Goal: Information Seeking & Learning: Find specific fact

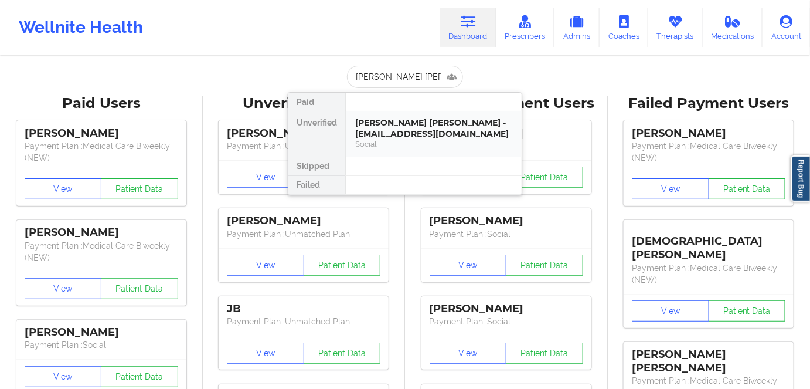
click at [431, 140] on div "Social" at bounding box center [433, 144] width 157 height 10
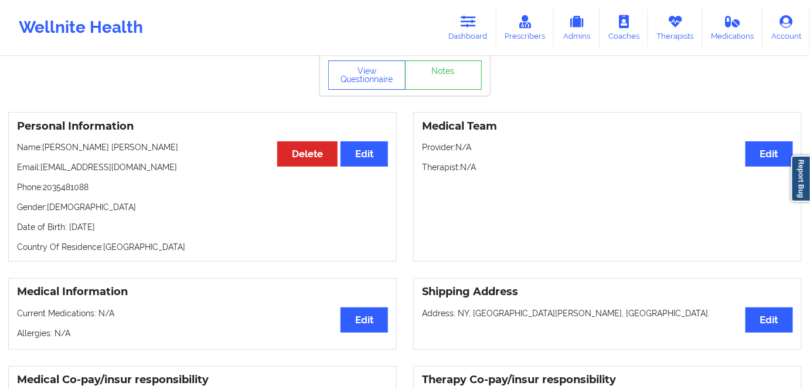
scroll to position [106, 0]
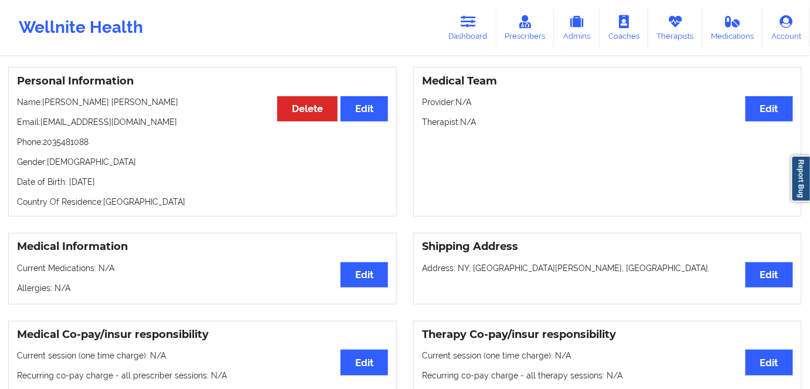
click at [139, 176] on p "Date of Birth: [DEMOGRAPHIC_DATA]" at bounding box center [202, 182] width 371 height 12
copy p "1993"
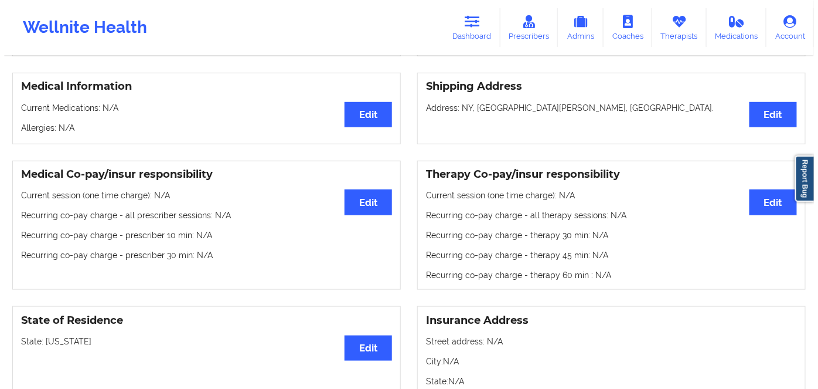
scroll to position [0, 0]
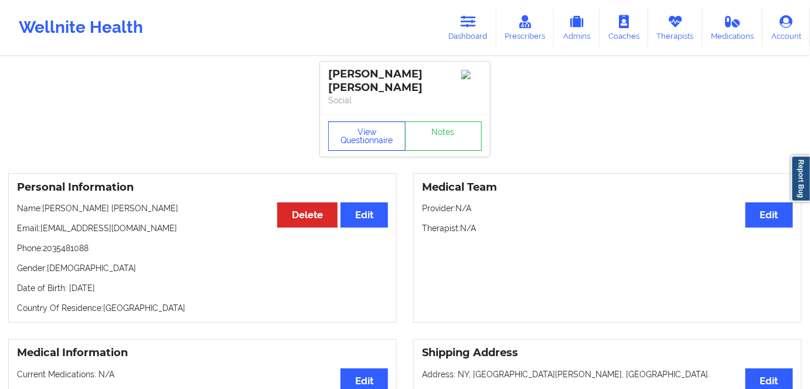
click at [369, 121] on button "View Questionnaire" at bounding box center [366, 135] width 77 height 29
click at [369, 125] on div "View Questionnaire Notes" at bounding box center [405, 135] width 154 height 29
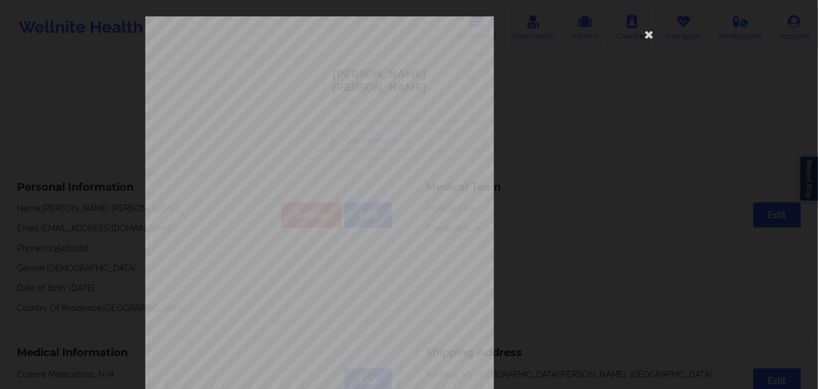
scroll to position [170, 0]
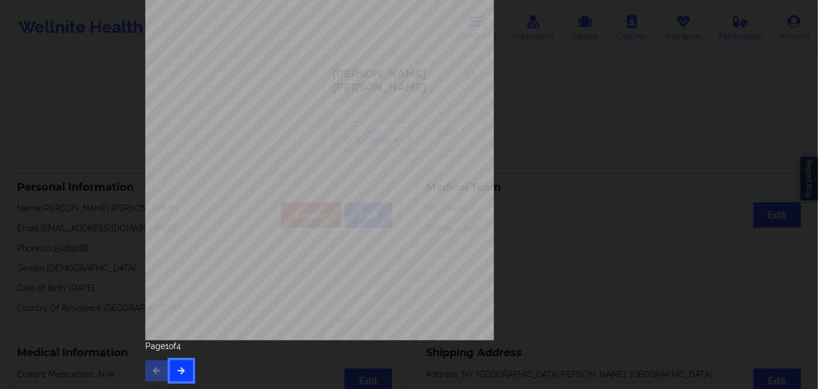
click at [184, 372] on button "button" at bounding box center [181, 370] width 23 height 21
click at [181, 369] on icon "button" at bounding box center [181, 369] width 10 height 7
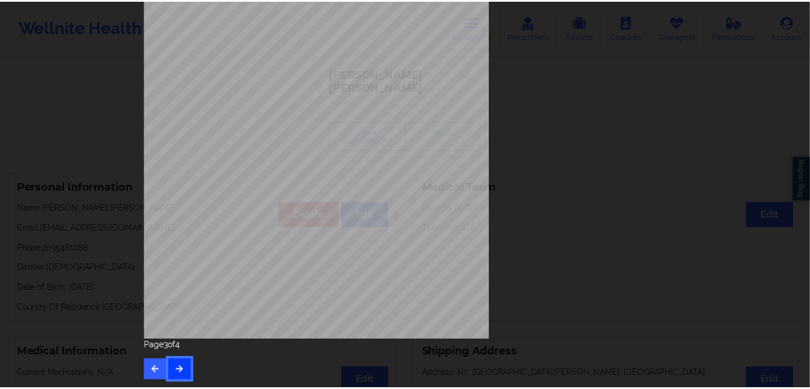
scroll to position [0, 0]
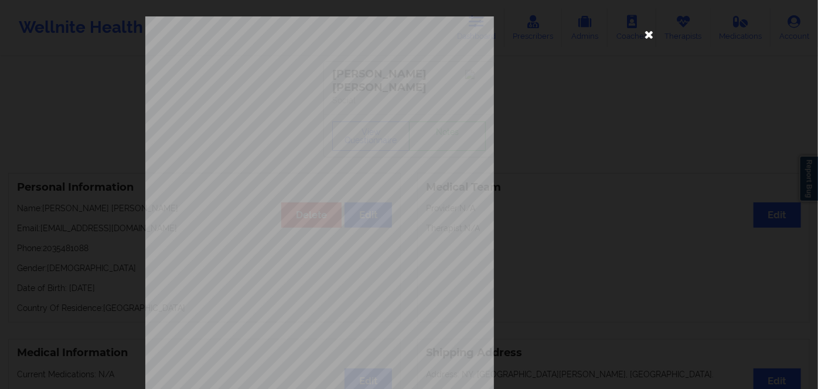
click at [640, 33] on icon at bounding box center [649, 34] width 19 height 19
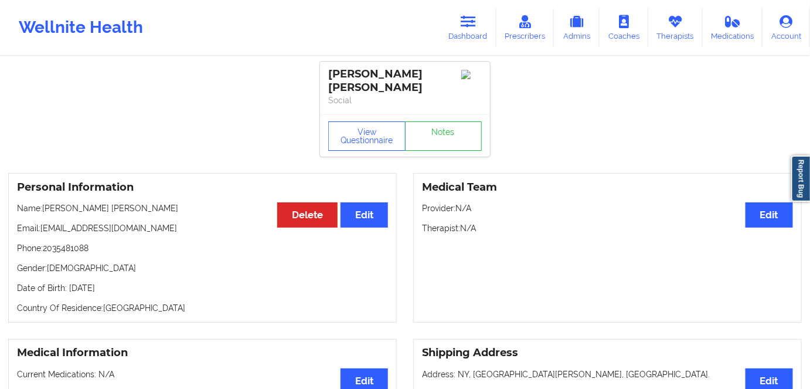
drag, startPoint x: 151, startPoint y: 273, endPoint x: 169, endPoint y: 209, distance: 65.7
click at [69, 282] on p "Date of Birth: [DEMOGRAPHIC_DATA]" at bounding box center [202, 288] width 371 height 12
copy p "[DATE]"
click at [468, 29] on link "Dashboard" at bounding box center [468, 27] width 56 height 39
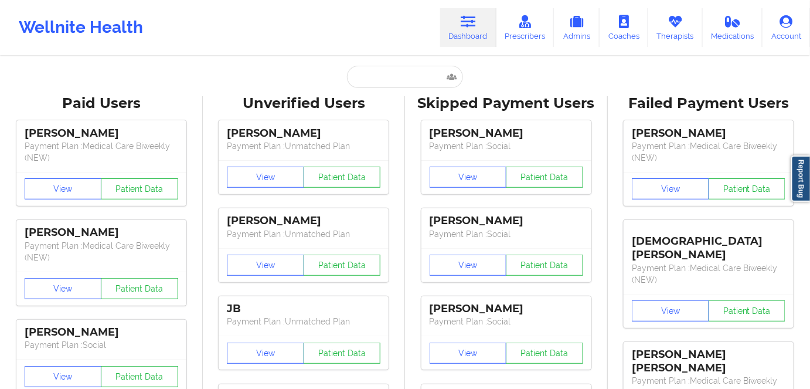
drag, startPoint x: 431, startPoint y: 57, endPoint x: 423, endPoint y: 68, distance: 13.8
click at [418, 77] on input "text" at bounding box center [405, 77] width 116 height 22
paste input "[PERSON_NAME]"
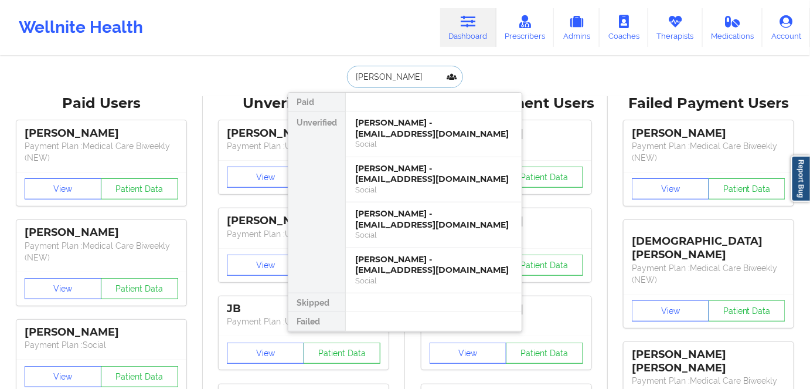
type input "[PERSON_NAME]"
click at [475, 163] on div "[PERSON_NAME] - [EMAIL_ADDRESS][DOMAIN_NAME]" at bounding box center [433, 174] width 157 height 22
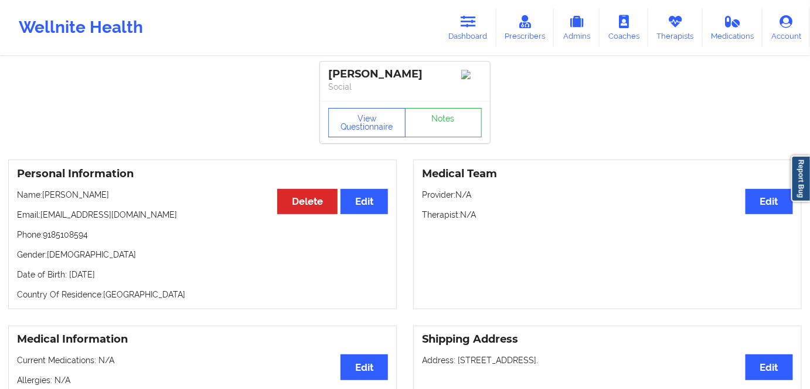
click at [142, 277] on p "Date of Birth: [DEMOGRAPHIC_DATA]" at bounding box center [202, 274] width 371 height 12
copy p "1968"
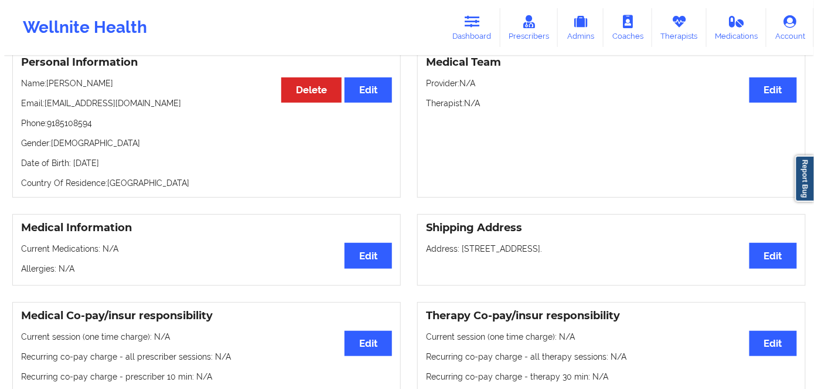
scroll to position [53, 0]
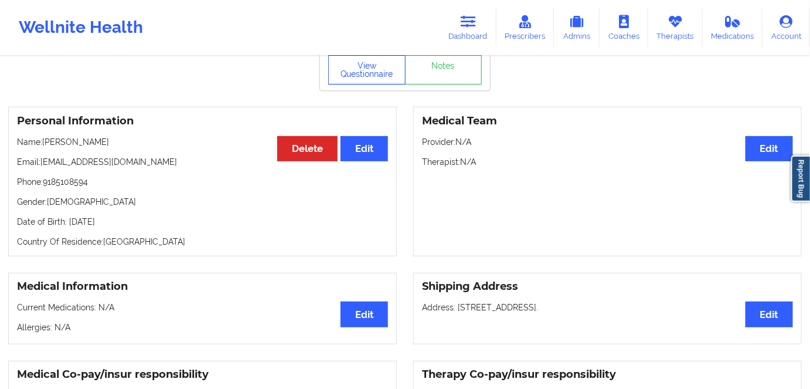
click at [369, 74] on button "View Questionnaire" at bounding box center [366, 69] width 77 height 29
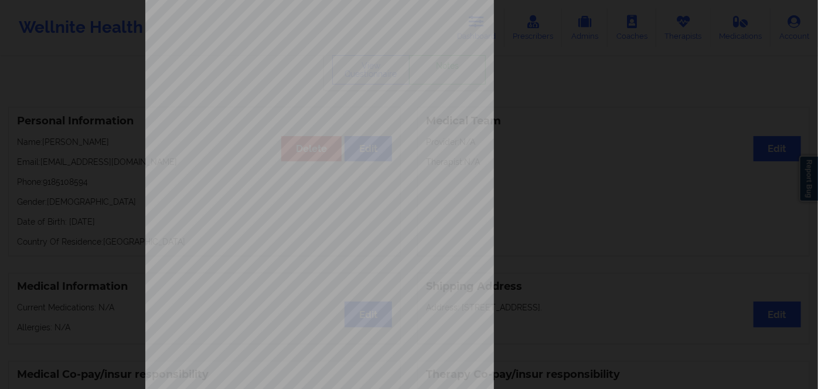
scroll to position [170, 0]
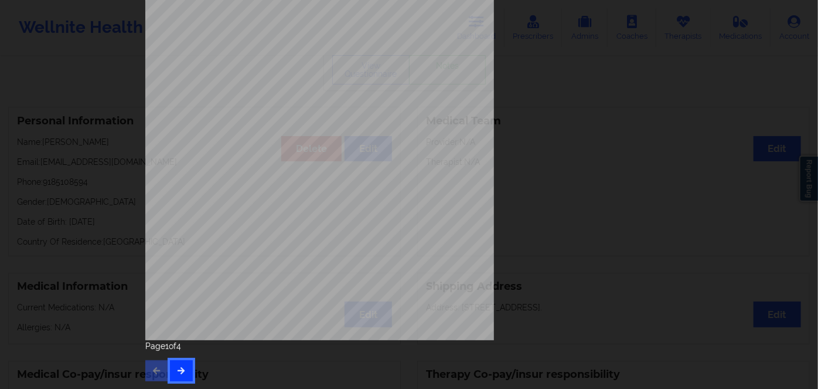
click at [182, 372] on icon "button" at bounding box center [181, 369] width 10 height 7
click at [186, 369] on button "button" at bounding box center [181, 370] width 23 height 21
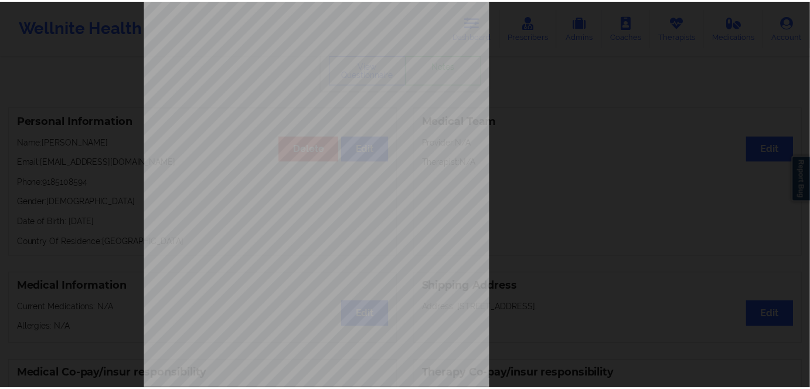
scroll to position [0, 0]
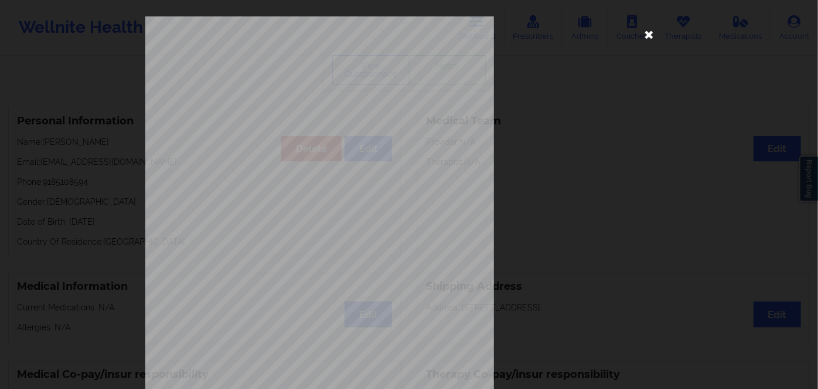
click at [647, 29] on icon at bounding box center [649, 34] width 19 height 19
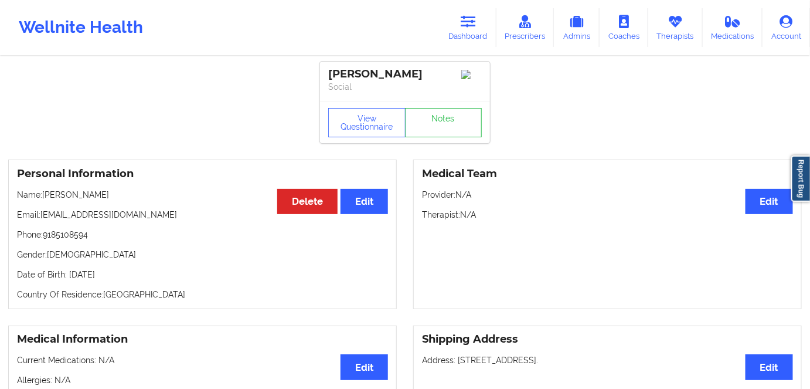
click at [158, 270] on div "Personal Information Edit Delete Name: [PERSON_NAME] Email: [EMAIL_ADDRESS][DOM…" at bounding box center [202, 233] width 389 height 149
drag, startPoint x: 137, startPoint y: 274, endPoint x: 69, endPoint y: 274, distance: 68.6
click at [69, 274] on p "Date of Birth: [DEMOGRAPHIC_DATA]" at bounding box center [202, 274] width 371 height 12
copy p "[DATE]"
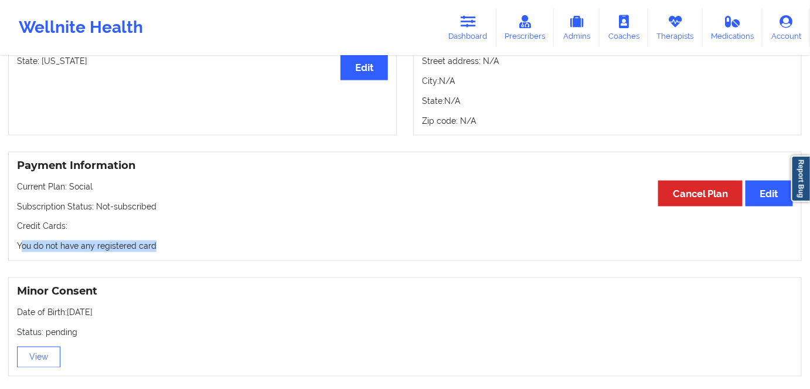
drag, startPoint x: 174, startPoint y: 247, endPoint x: 0, endPoint y: 252, distance: 174.2
click at [0, 252] on div "Payment Information Edit Cancel Plan Current Plan: Social Subscription Status: …" at bounding box center [405, 207] width 810 height 110
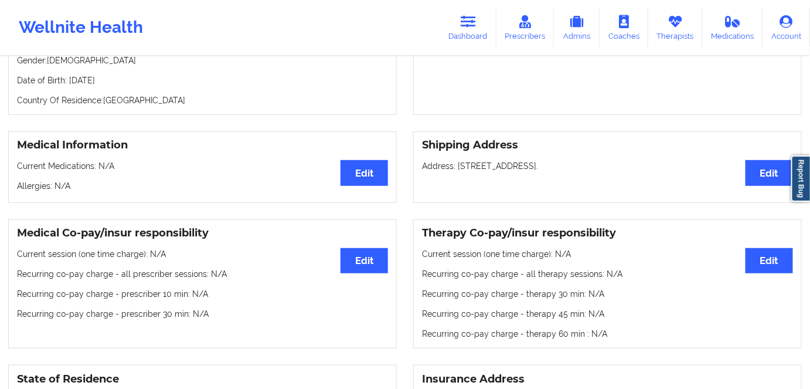
scroll to position [106, 0]
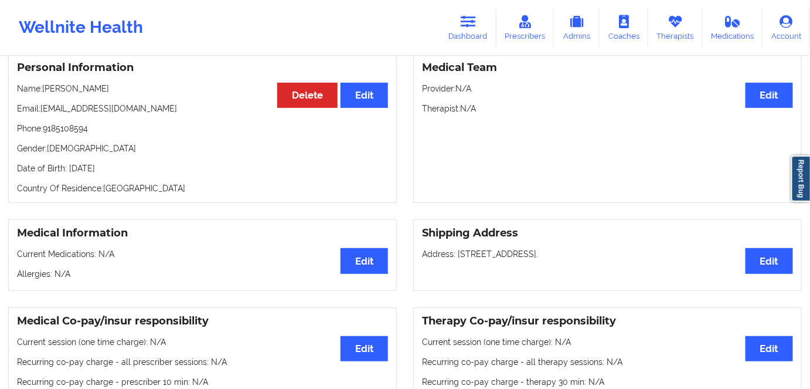
drag, startPoint x: 139, startPoint y: 162, endPoint x: 120, endPoint y: 162, distance: 19.3
click at [120, 162] on div "Personal Information Edit Delete Name: [PERSON_NAME] Email: [EMAIL_ADDRESS][DOM…" at bounding box center [202, 127] width 389 height 149
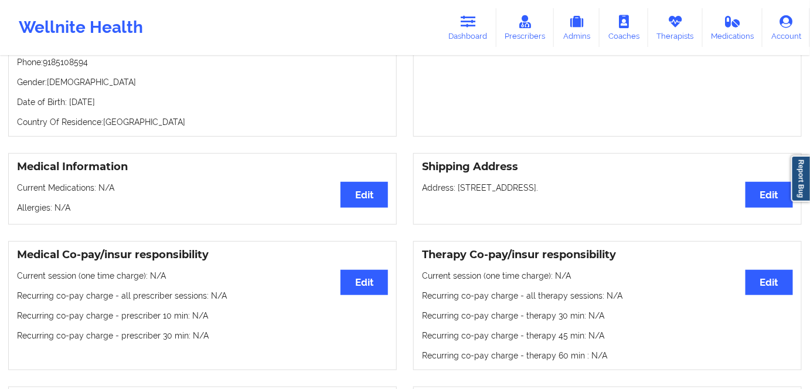
scroll to position [0, 0]
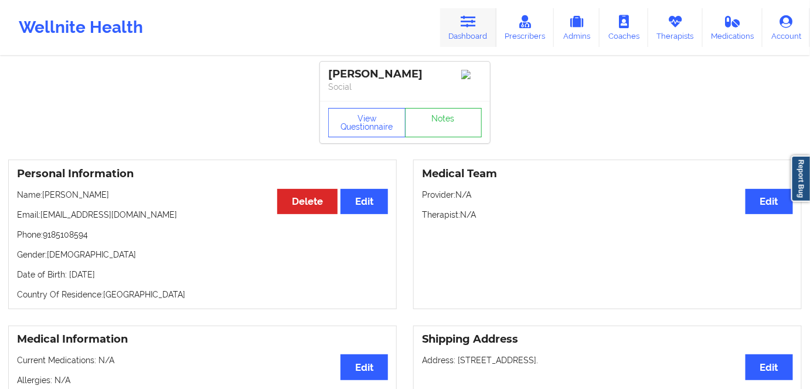
click at [460, 25] on link "Dashboard" at bounding box center [468, 27] width 56 height 39
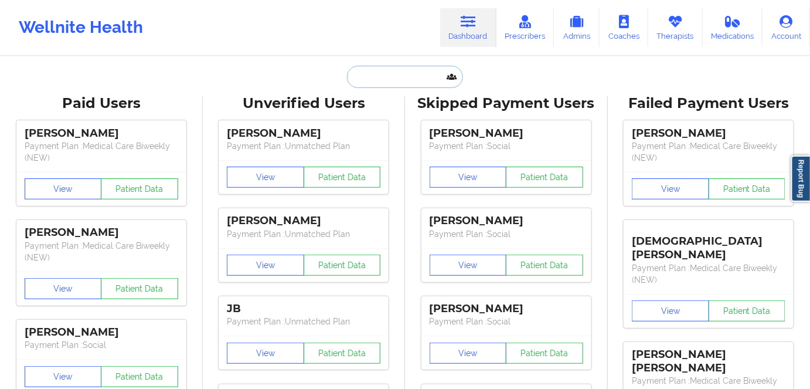
click at [387, 72] on input "text" at bounding box center [405, 77] width 116 height 22
paste input "[PERSON_NAME]"
type input "[PERSON_NAME]"
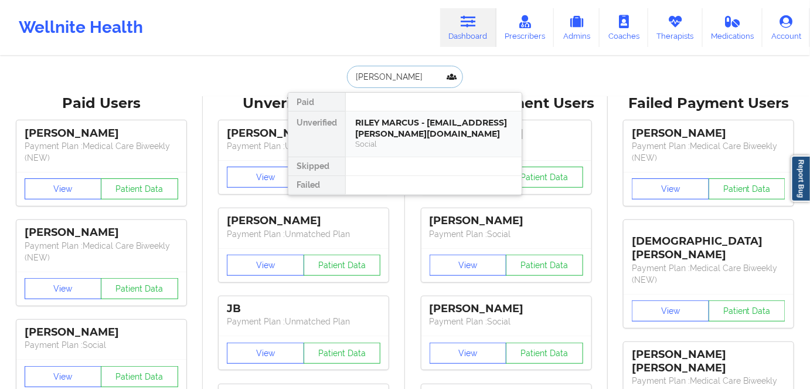
click at [427, 130] on div "RILEY MARCUS - [EMAIL_ADDRESS][PERSON_NAME][DOMAIN_NAME]" at bounding box center [433, 128] width 157 height 22
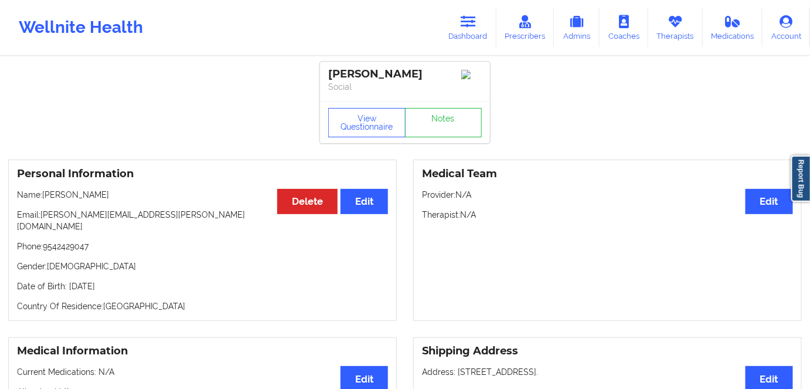
click at [131, 280] on p "Date of Birth: [DEMOGRAPHIC_DATA]" at bounding box center [202, 286] width 371 height 12
copy p "2009"
drag, startPoint x: 118, startPoint y: 193, endPoint x: 99, endPoint y: 244, distance: 54.9
click at [47, 200] on p "Name: [PERSON_NAME]" at bounding box center [202, 195] width 371 height 12
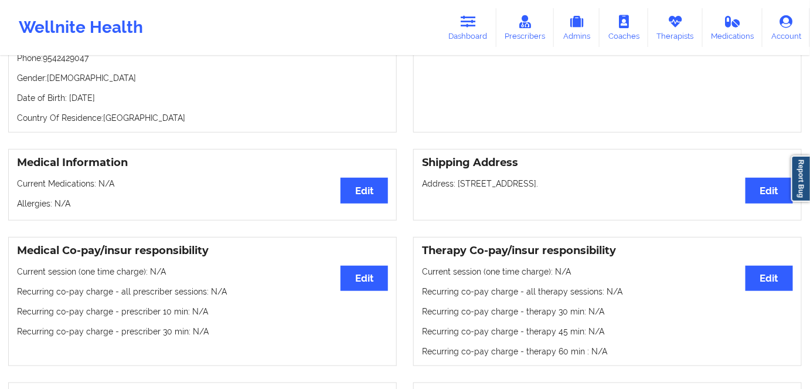
scroll to position [53, 0]
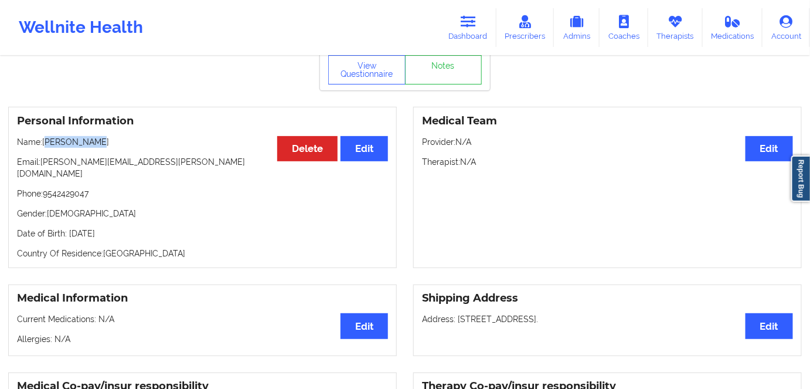
drag, startPoint x: 149, startPoint y: 219, endPoint x: 192, endPoint y: 196, distance: 49.3
click at [69, 227] on p "Date of Birth: [DEMOGRAPHIC_DATA]" at bounding box center [202, 233] width 371 height 12
copy p "[DATE]"
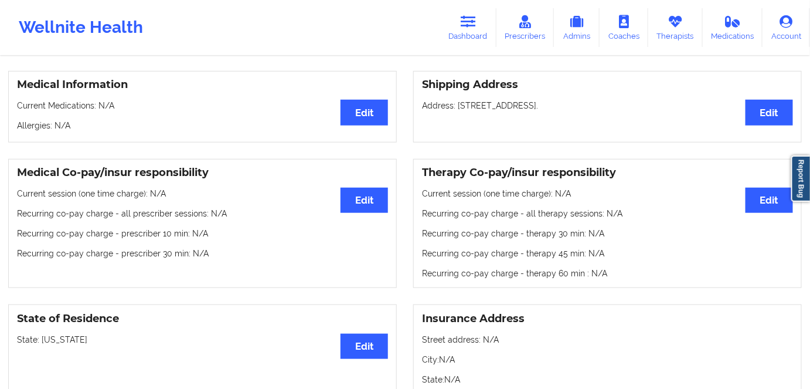
scroll to position [533, 0]
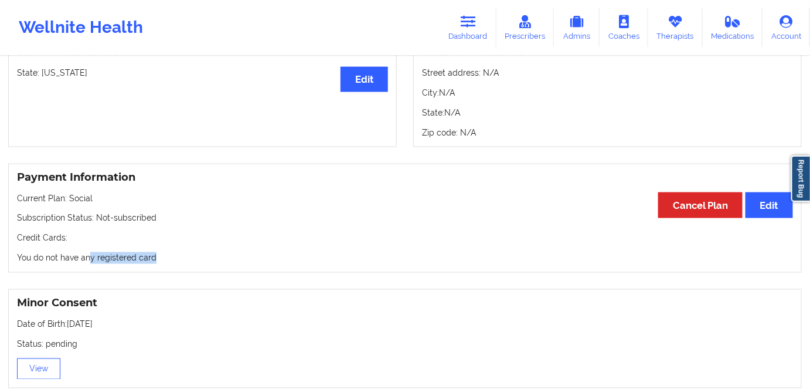
drag, startPoint x: 106, startPoint y: 243, endPoint x: 94, endPoint y: 246, distance: 12.0
click at [78, 244] on div "Payment Information Edit Cancel Plan Current Plan: Social Subscription Status: …" at bounding box center [405, 219] width 794 height 110
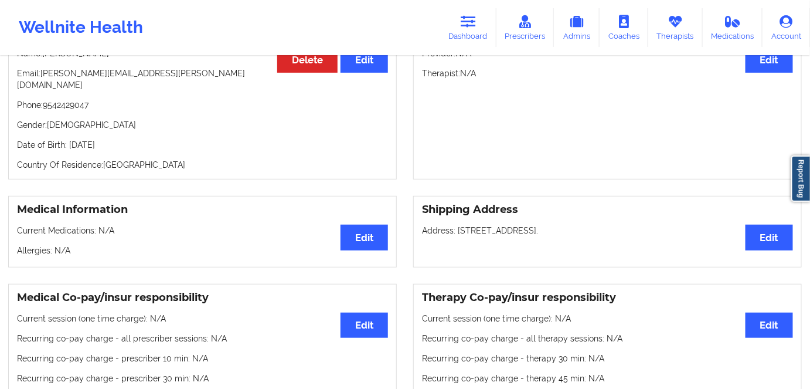
scroll to position [53, 0]
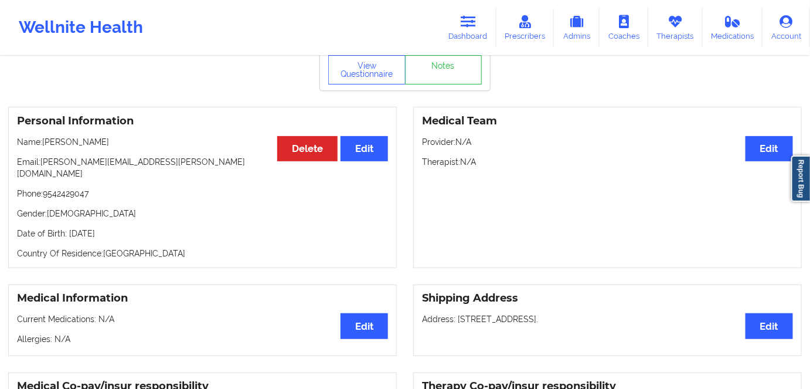
drag, startPoint x: 130, startPoint y: 221, endPoint x: 187, endPoint y: 179, distance: 70.9
click at [83, 227] on p "Date of Birth: [DEMOGRAPHIC_DATA]" at bounding box center [202, 233] width 371 height 12
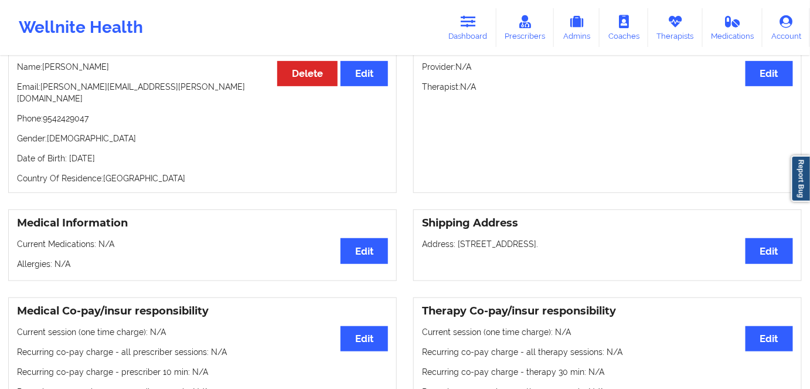
scroll to position [0, 0]
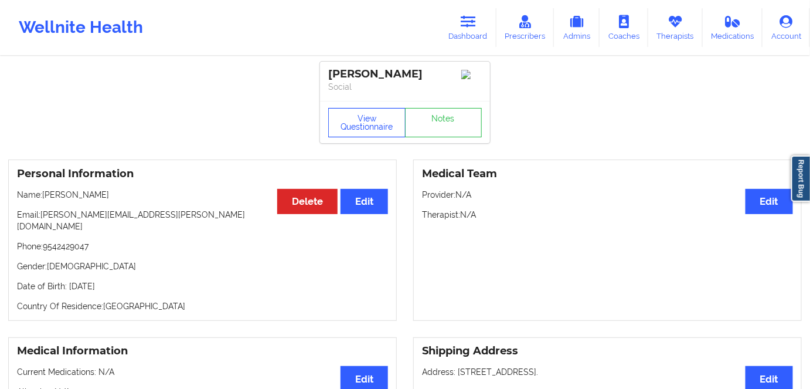
drag, startPoint x: 380, startPoint y: 131, endPoint x: 386, endPoint y: 157, distance: 25.8
click at [380, 131] on button "View Questionnaire" at bounding box center [366, 122] width 77 height 29
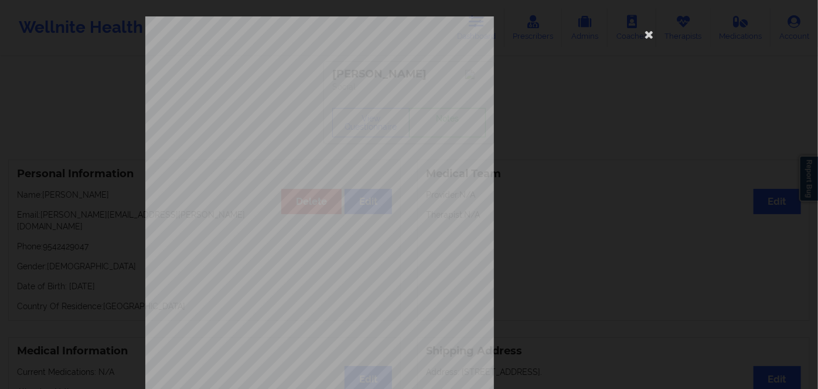
scroll to position [170, 0]
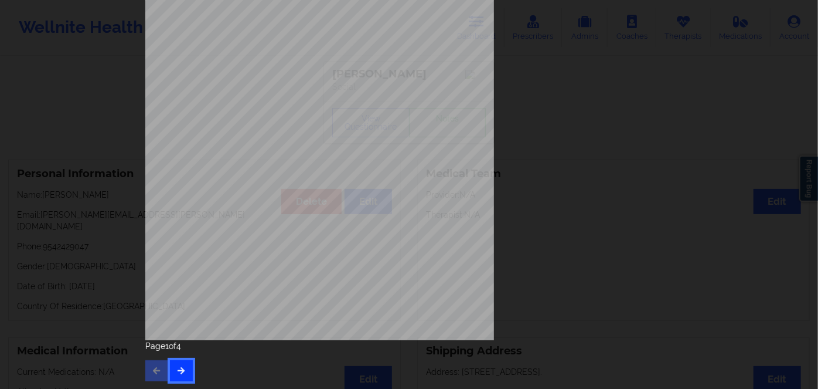
click at [175, 376] on button "button" at bounding box center [181, 370] width 23 height 21
click at [186, 375] on button "button" at bounding box center [181, 370] width 23 height 21
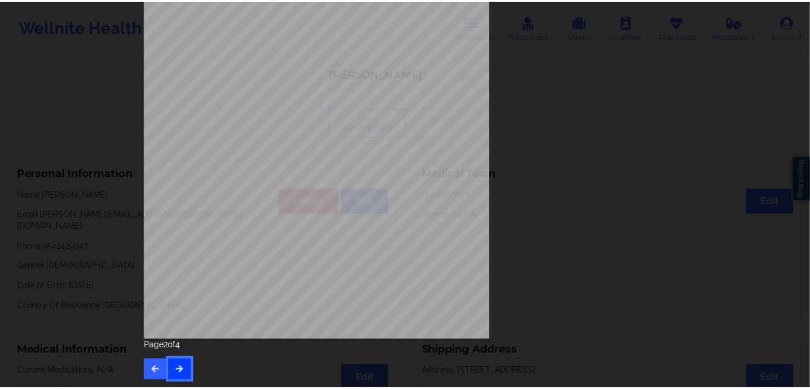
scroll to position [0, 0]
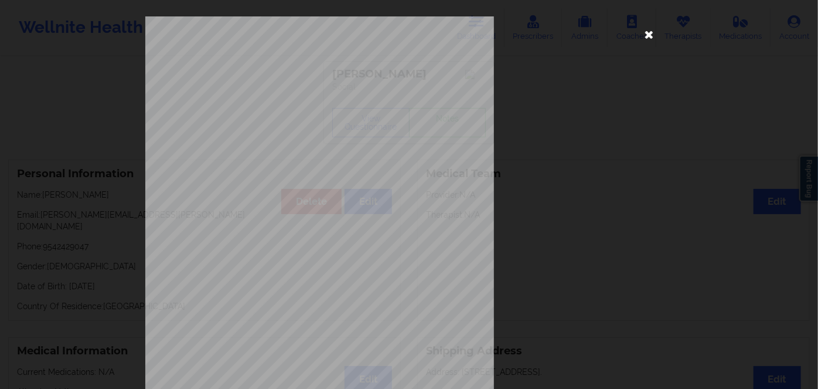
click at [647, 37] on icon at bounding box center [649, 34] width 19 height 19
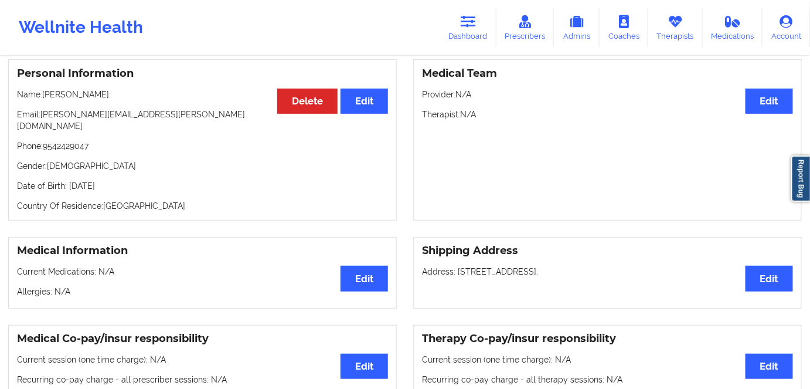
scroll to position [53, 0]
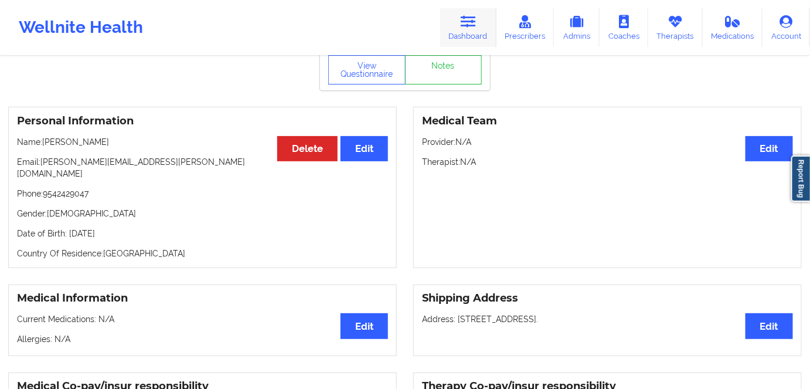
click at [467, 28] on link "Dashboard" at bounding box center [468, 27] width 56 height 39
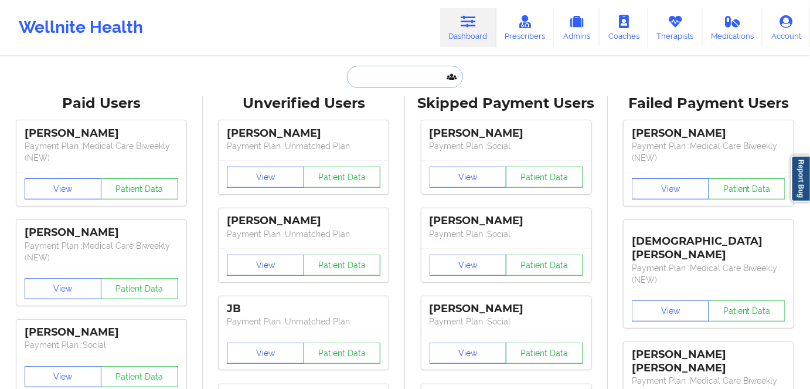
click at [379, 80] on input "text" at bounding box center [405, 77] width 116 height 22
paste input "[PERSON_NAME]"
type input "[PERSON_NAME]"
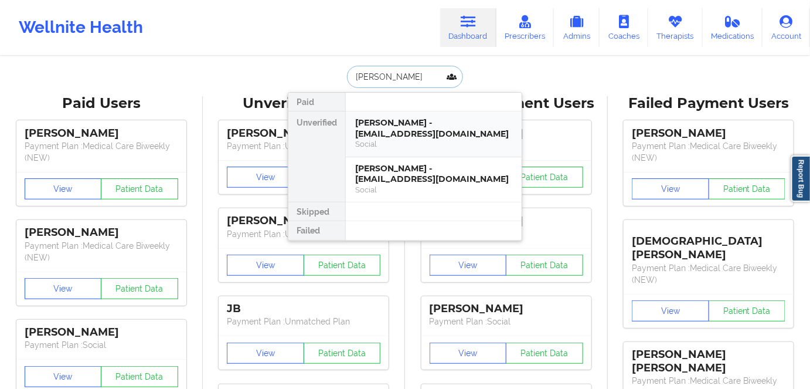
click at [446, 131] on div "[PERSON_NAME] - [EMAIL_ADDRESS][DOMAIN_NAME]" at bounding box center [433, 128] width 157 height 22
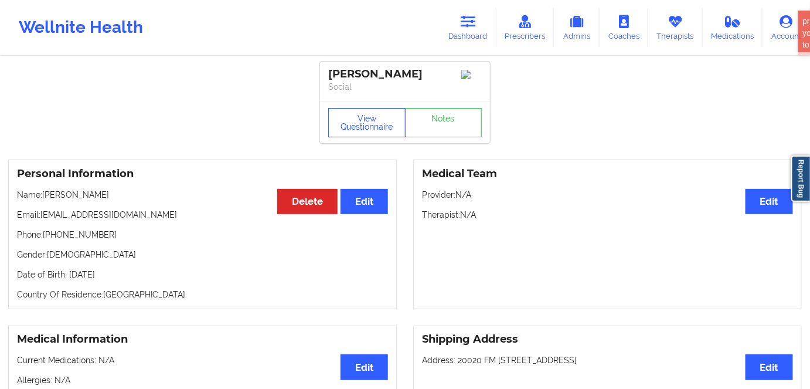
click at [356, 134] on button "View Questionnaire" at bounding box center [366, 122] width 77 height 29
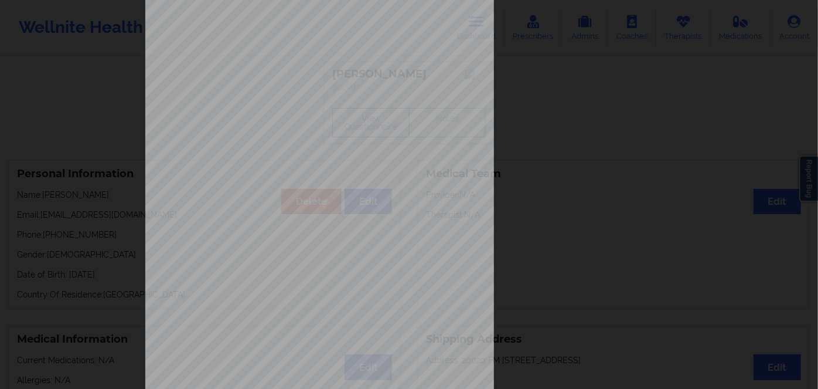
scroll to position [170, 0]
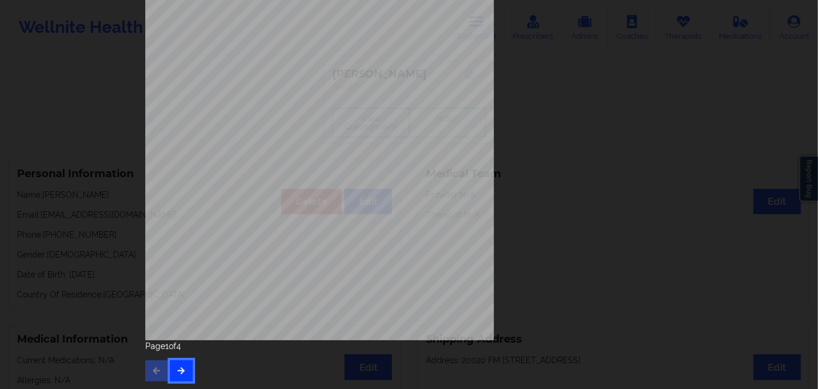
click at [183, 369] on icon "button" at bounding box center [181, 369] width 10 height 7
click at [176, 372] on icon "button" at bounding box center [181, 369] width 10 height 7
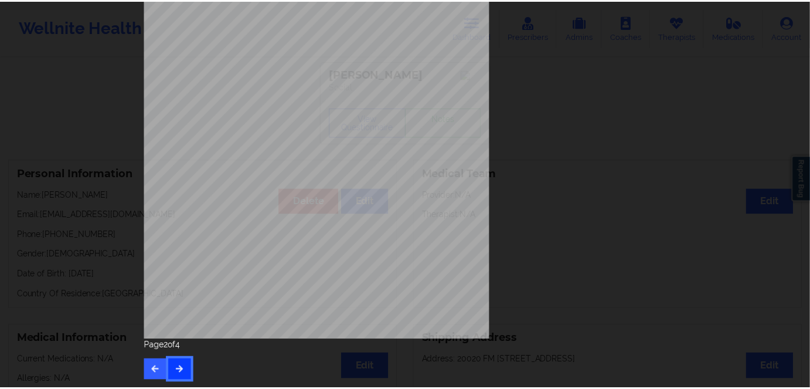
scroll to position [0, 0]
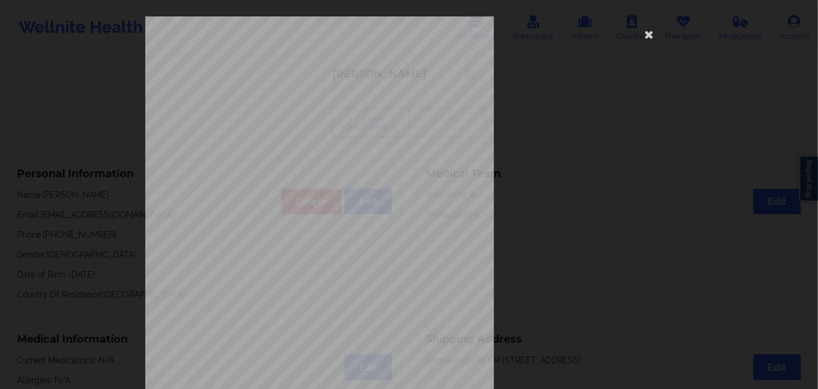
click at [275, 91] on span "FJB27084784M" at bounding box center [286, 90] width 38 height 5
drag, startPoint x: 275, startPoint y: 91, endPoint x: 301, endPoint y: 104, distance: 29.6
click at [275, 90] on span "FJB27084784M" at bounding box center [286, 90] width 38 height 5
copy span "FJB27084784M"
click at [647, 39] on icon at bounding box center [649, 34] width 19 height 19
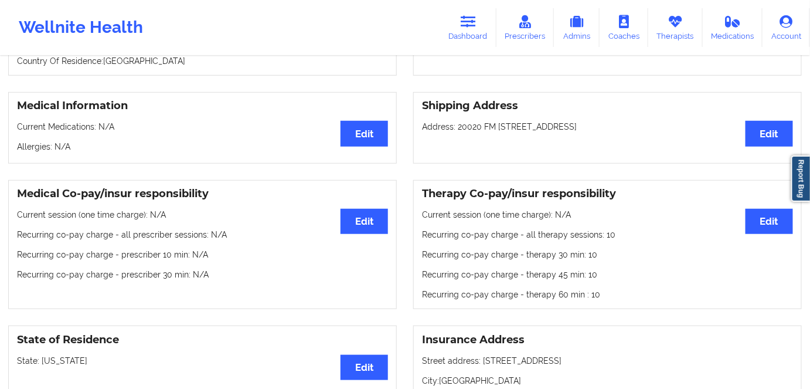
scroll to position [106, 0]
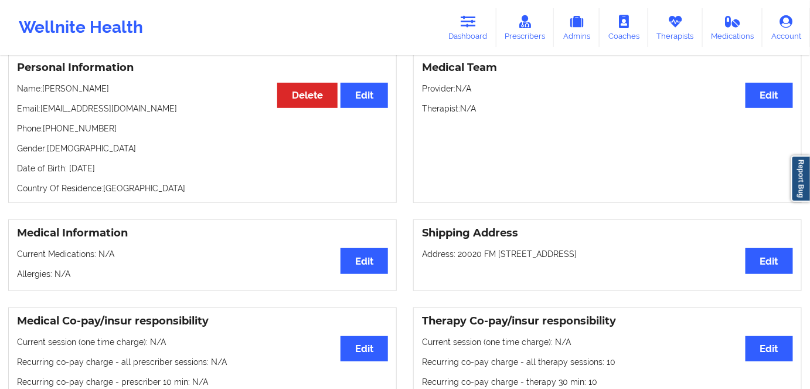
click at [120, 174] on p "Date of Birth: [DEMOGRAPHIC_DATA]" at bounding box center [202, 168] width 371 height 12
copy p "2001"
drag, startPoint x: 113, startPoint y: 89, endPoint x: 45, endPoint y: 96, distance: 68.4
click at [45, 94] on p "Name: [PERSON_NAME]" at bounding box center [202, 89] width 371 height 12
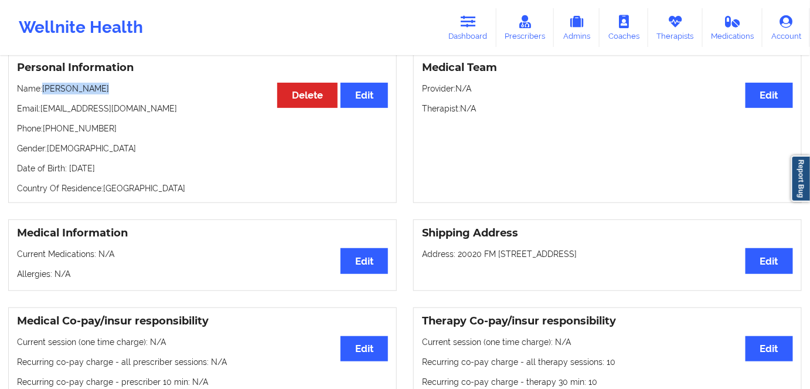
copy p "[PERSON_NAME]"
click at [472, 24] on icon at bounding box center [468, 21] width 15 height 13
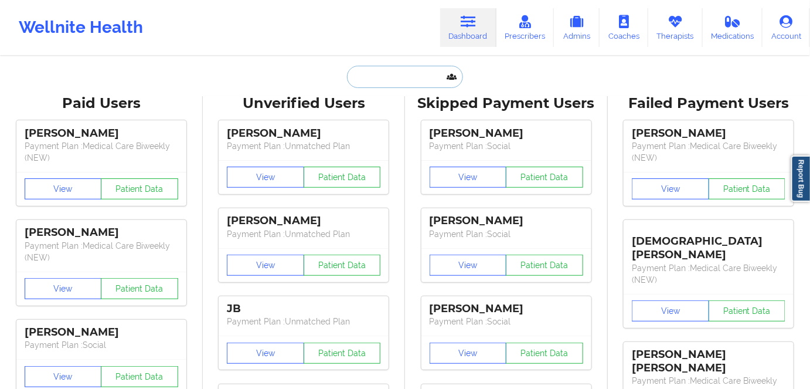
click at [393, 79] on input "text" at bounding box center [405, 77] width 116 height 22
paste input "[PERSON_NAME]"
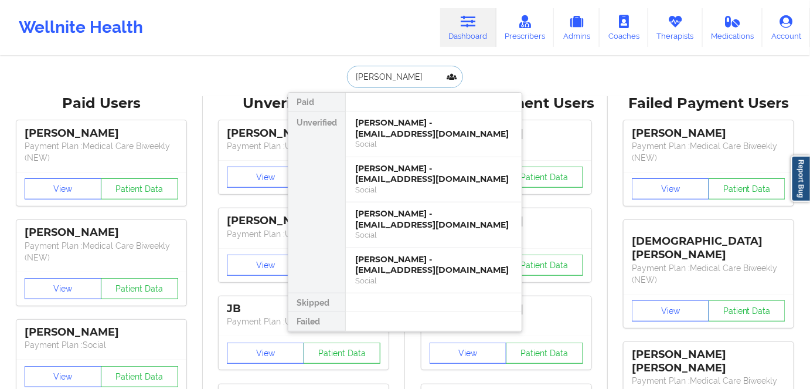
type input "[PERSON_NAME]"
click at [430, 139] on div "Social" at bounding box center [433, 144] width 157 height 10
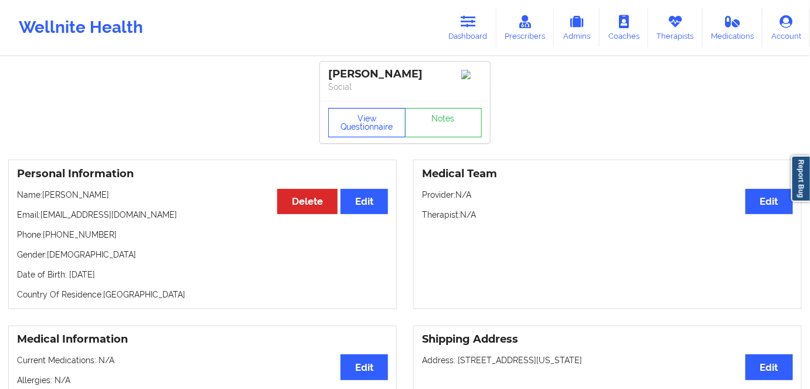
drag, startPoint x: 362, startPoint y: 130, endPoint x: 368, endPoint y: 134, distance: 6.3
click at [363, 130] on button "View Questionnaire" at bounding box center [366, 122] width 77 height 29
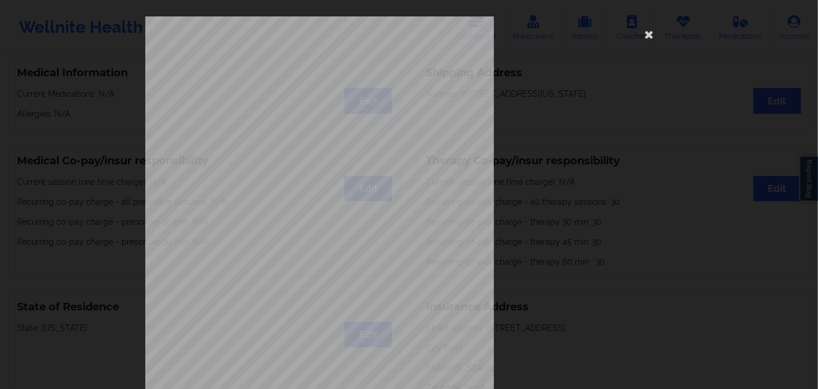
scroll to position [170, 0]
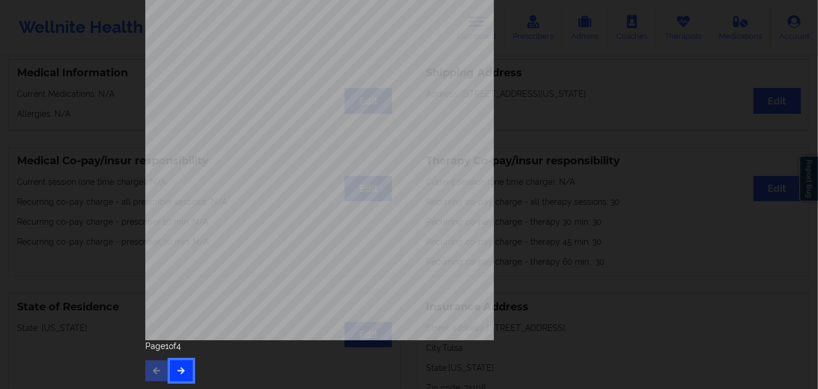
click at [184, 366] on button "button" at bounding box center [181, 370] width 23 height 21
click at [181, 369] on icon "button" at bounding box center [181, 369] width 10 height 7
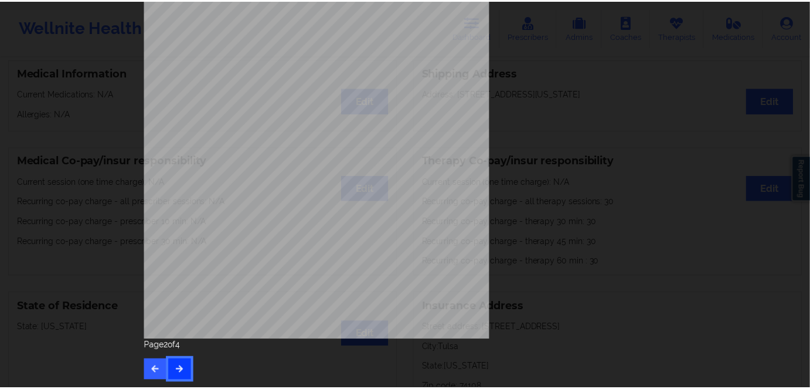
scroll to position [0, 0]
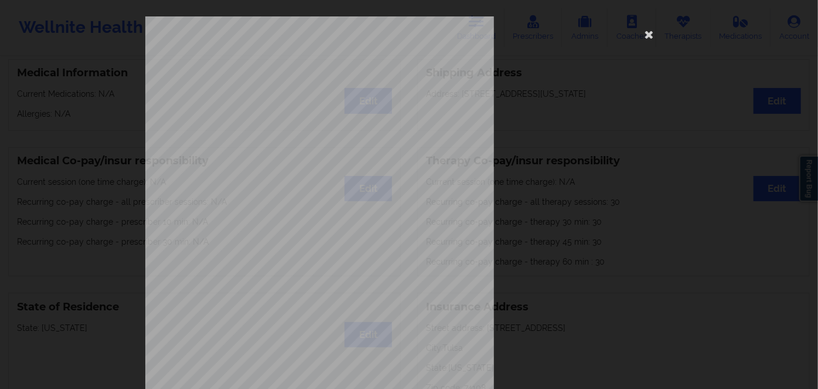
click at [277, 85] on span "Insurance Member ID for patient" at bounding box center [310, 83] width 89 height 6
drag, startPoint x: 277, startPoint y: 85, endPoint x: 277, endPoint y: 91, distance: 6.4
click at [277, 86] on span "Insurance Member ID for patient" at bounding box center [310, 83] width 89 height 6
click at [285, 115] on span "OptumHealth Behavioral Solution" at bounding box center [306, 115] width 78 height 5
click at [284, 92] on span "955158059" at bounding box center [280, 90] width 26 height 5
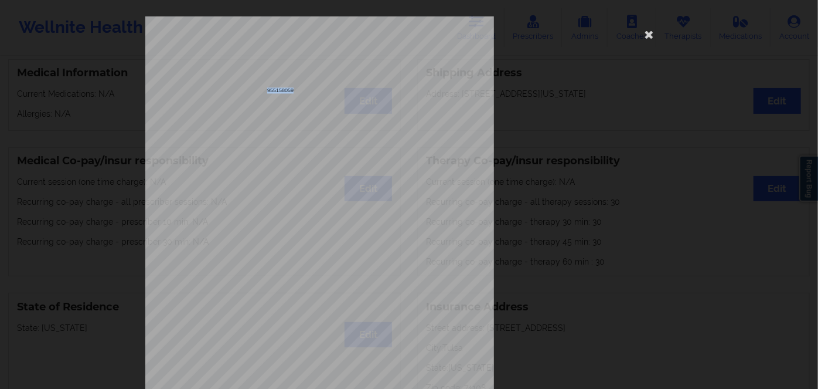
click at [284, 92] on span "955158059" at bounding box center [280, 90] width 26 height 5
copy span "955158059"
drag, startPoint x: 648, startPoint y: 39, endPoint x: 616, endPoint y: 66, distance: 41.7
click at [648, 39] on icon at bounding box center [649, 34] width 19 height 19
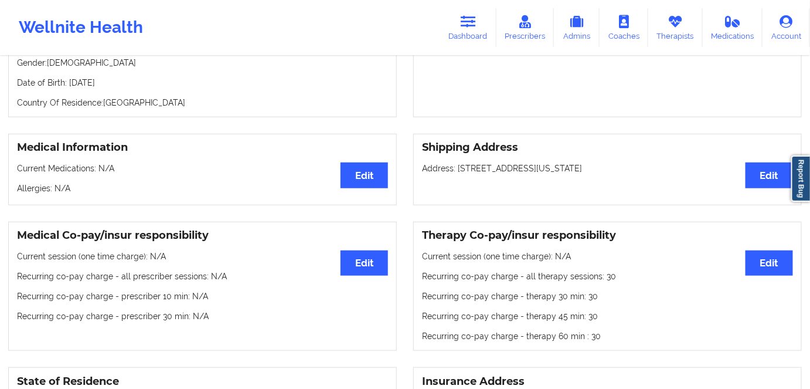
scroll to position [106, 0]
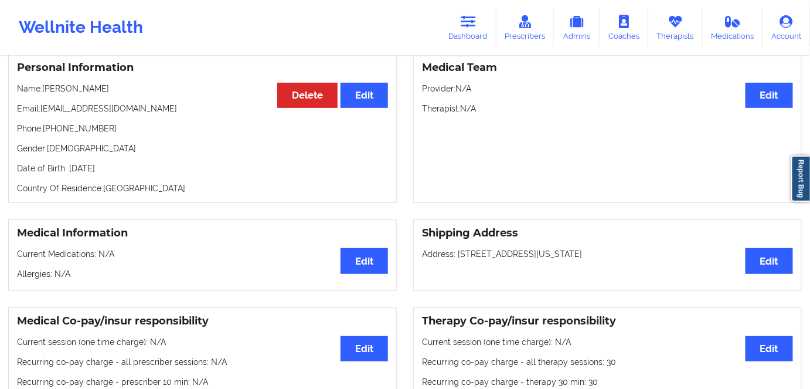
click at [144, 166] on p "Date of Birth: [DEMOGRAPHIC_DATA]" at bounding box center [202, 168] width 371 height 12
click at [141, 166] on p "Date of Birth: [DEMOGRAPHIC_DATA]" at bounding box center [202, 168] width 371 height 12
click at [142, 174] on p "Date of Birth: [DEMOGRAPHIC_DATA]" at bounding box center [202, 168] width 371 height 12
drag, startPoint x: 95, startPoint y: 90, endPoint x: 43, endPoint y: 85, distance: 51.9
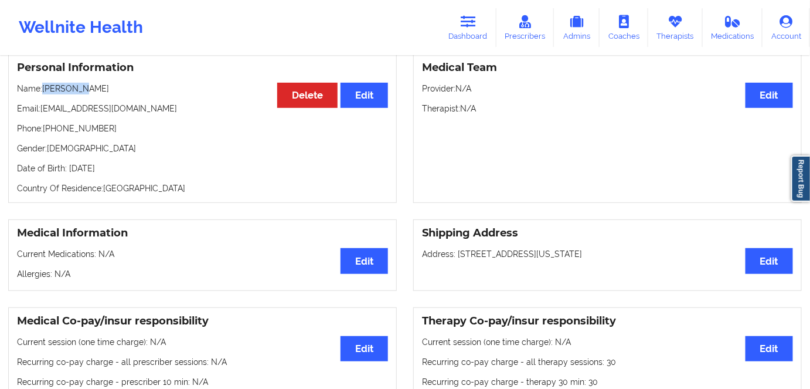
click at [43, 85] on p "Name: [PERSON_NAME]" at bounding box center [202, 89] width 371 height 12
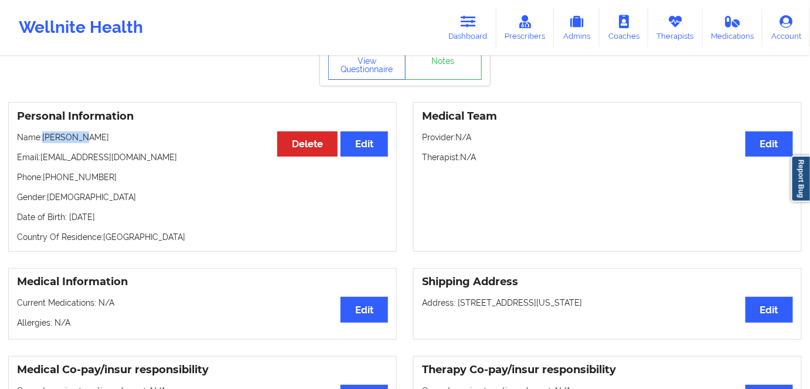
scroll to position [53, 0]
